Goal: Information Seeking & Learning: Check status

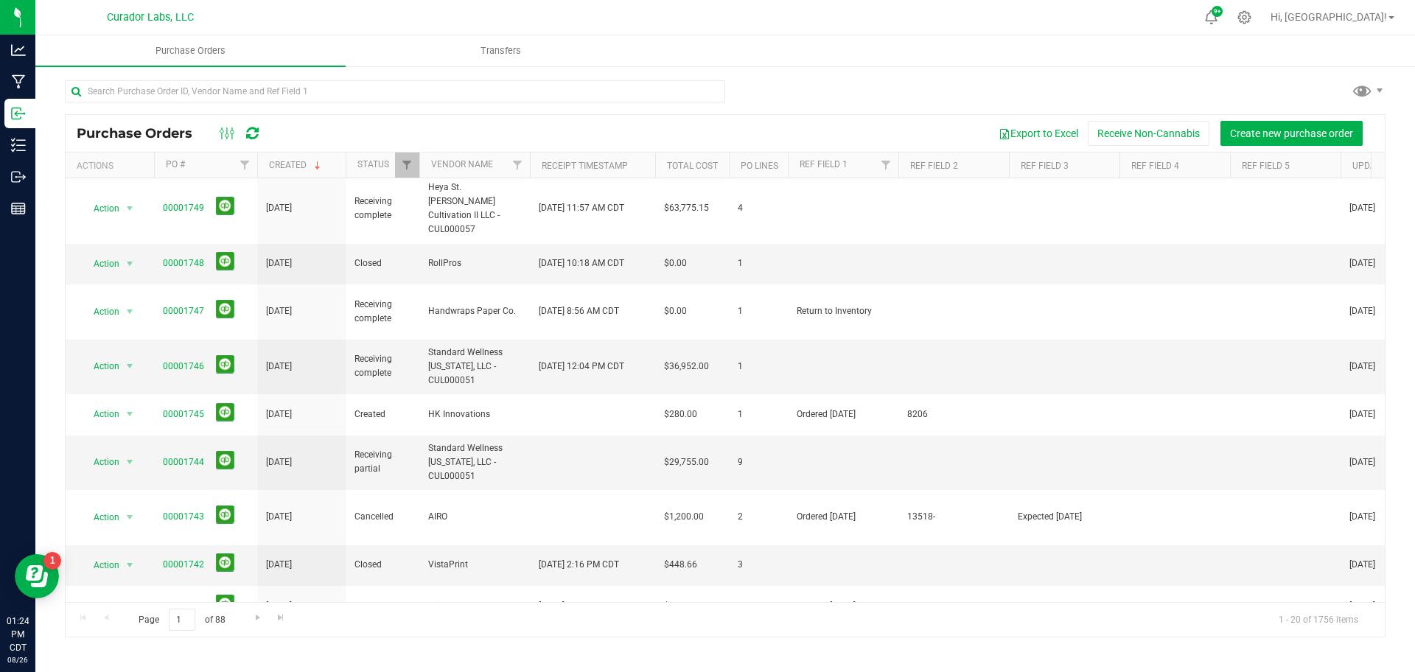
scroll to position [449, 0]
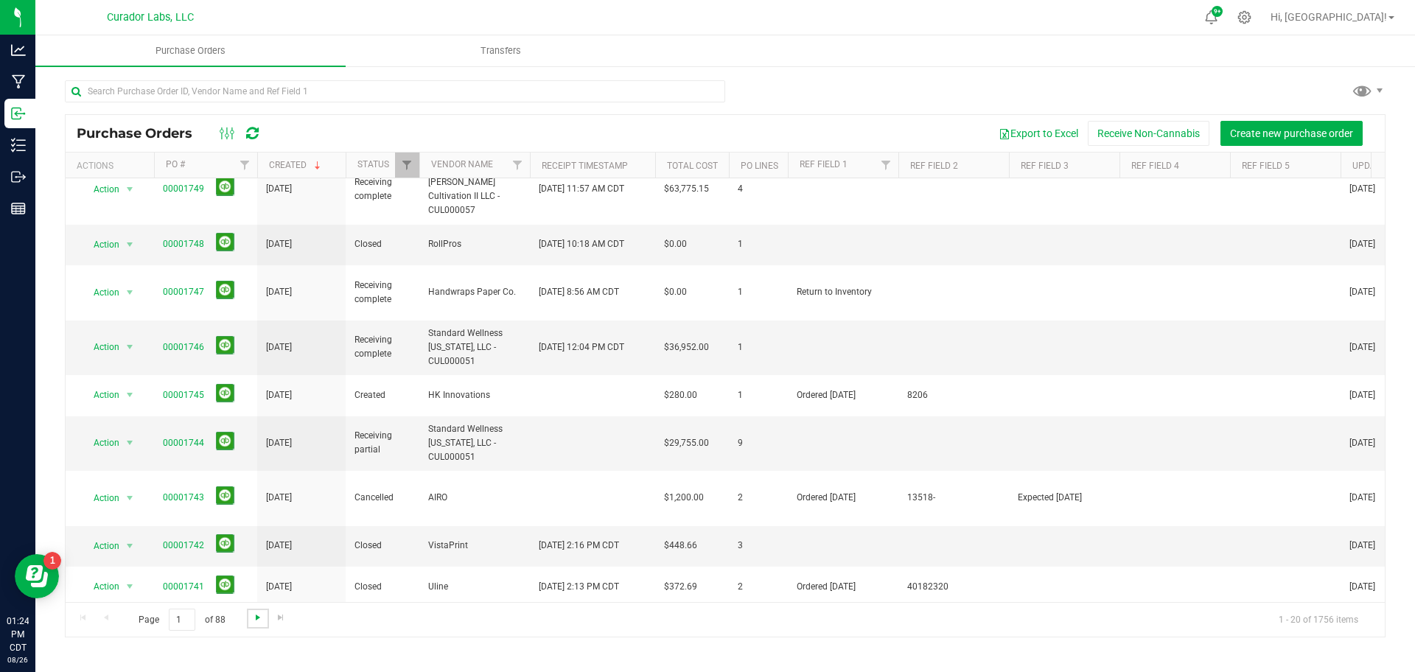
click at [253, 616] on span "Go to the next page" at bounding box center [258, 618] width 12 height 12
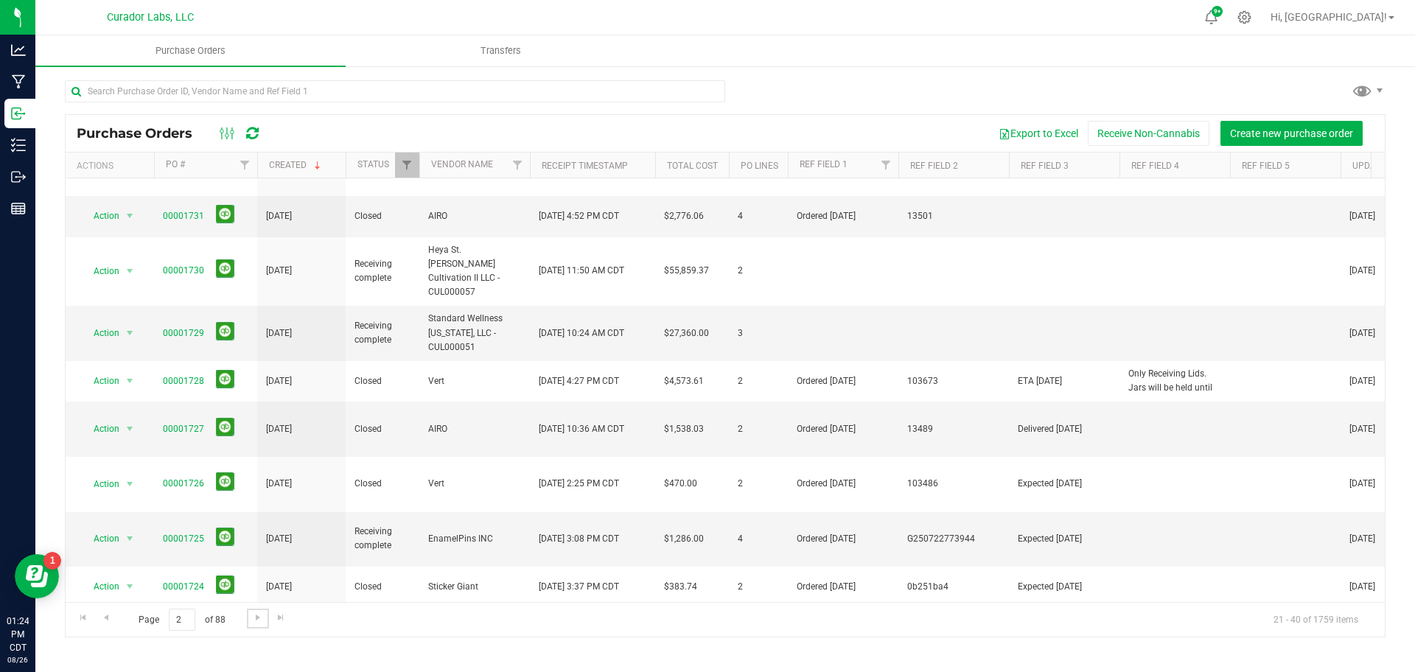
scroll to position [0, 0]
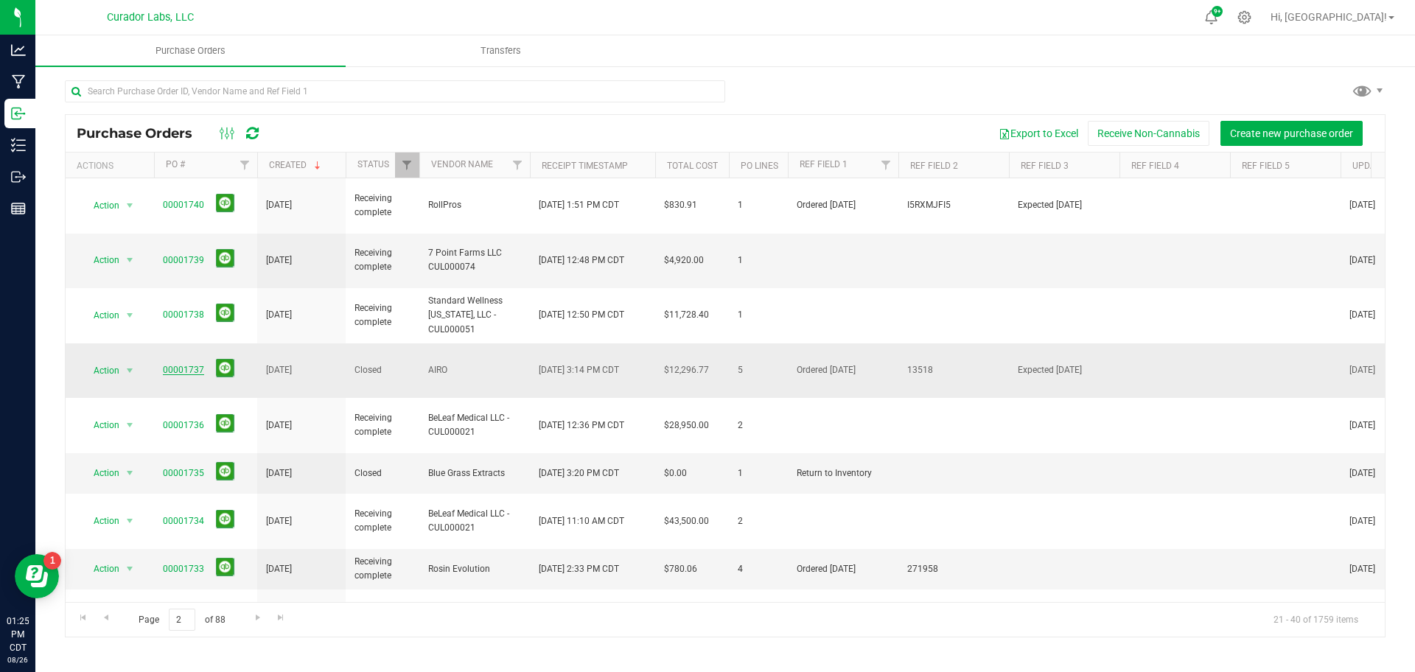
click at [165, 365] on link "00001737" at bounding box center [183, 370] width 41 height 10
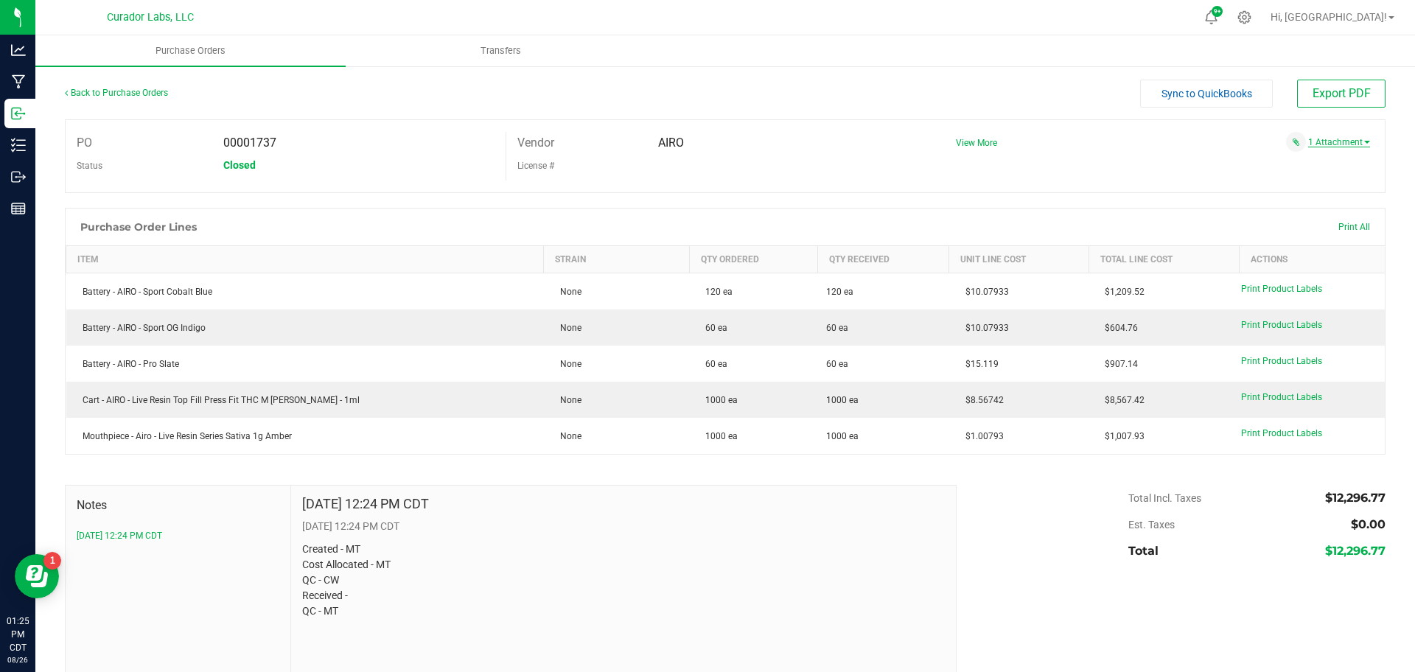
click at [1352, 147] on link "1 Attachment" at bounding box center [1339, 142] width 62 height 10
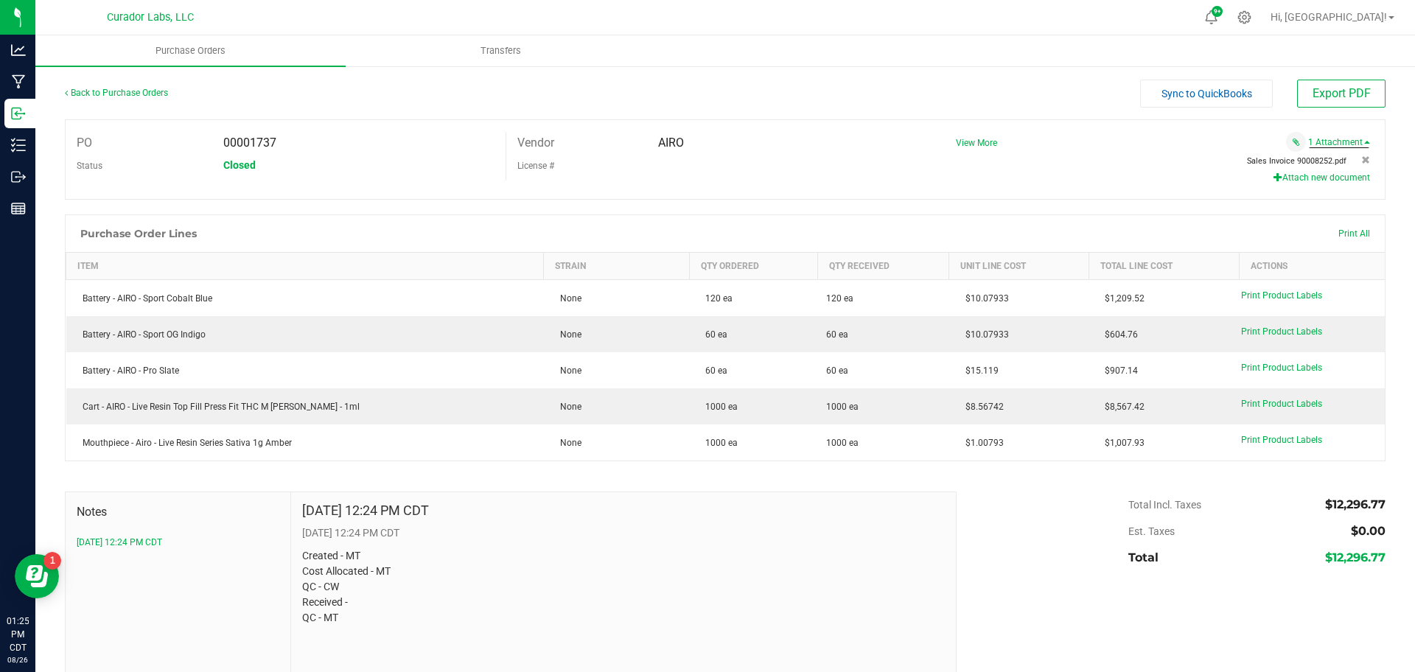
click at [1288, 161] on span "Sales Invoice 90008252.pdf" at bounding box center [1297, 161] width 100 height 10
click at [983, 147] on span "View More" at bounding box center [976, 143] width 41 height 10
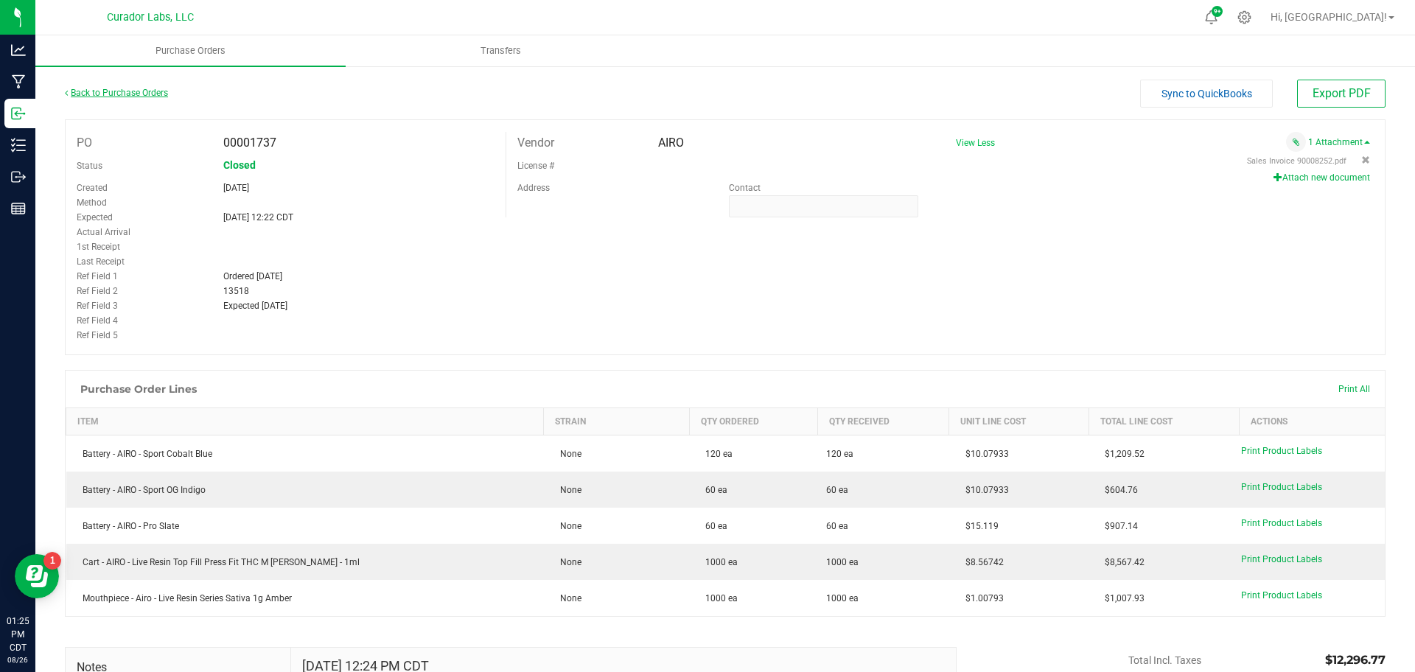
click at [138, 94] on link "Back to Purchase Orders" at bounding box center [116, 93] width 103 height 10
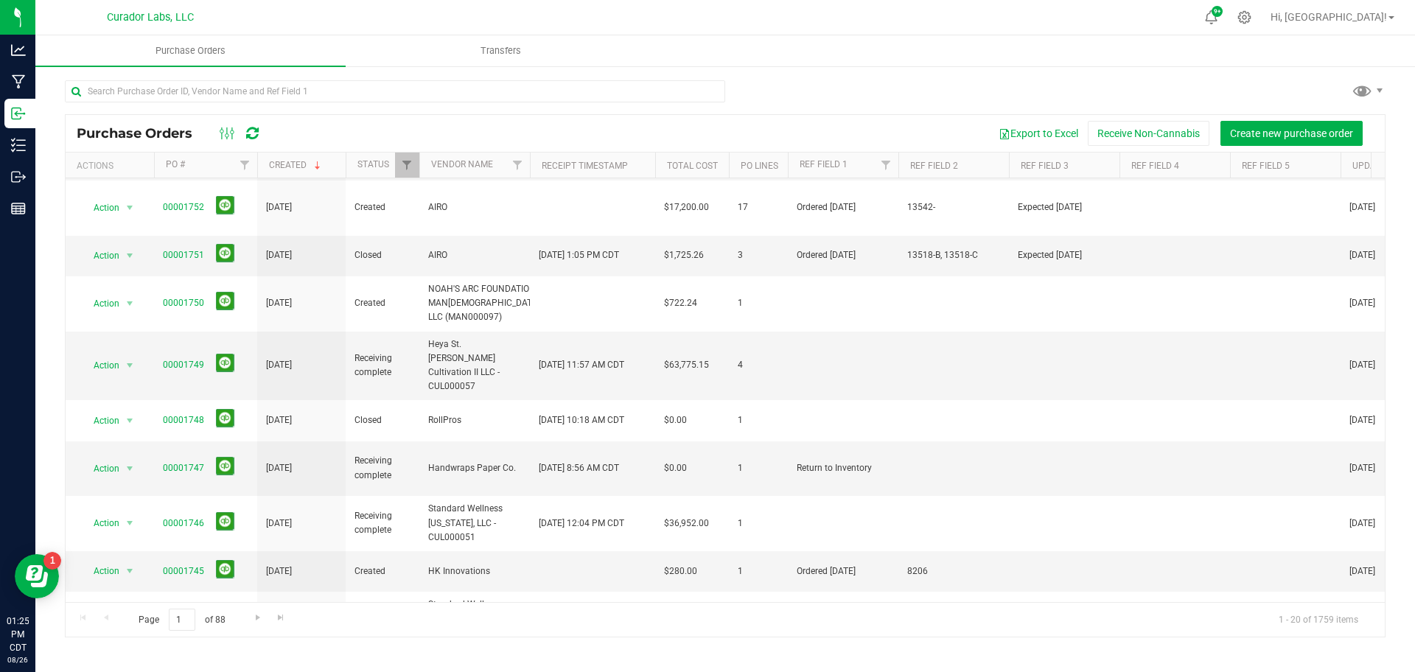
scroll to position [437, 0]
click at [252, 617] on span "Go to the next page" at bounding box center [258, 618] width 12 height 12
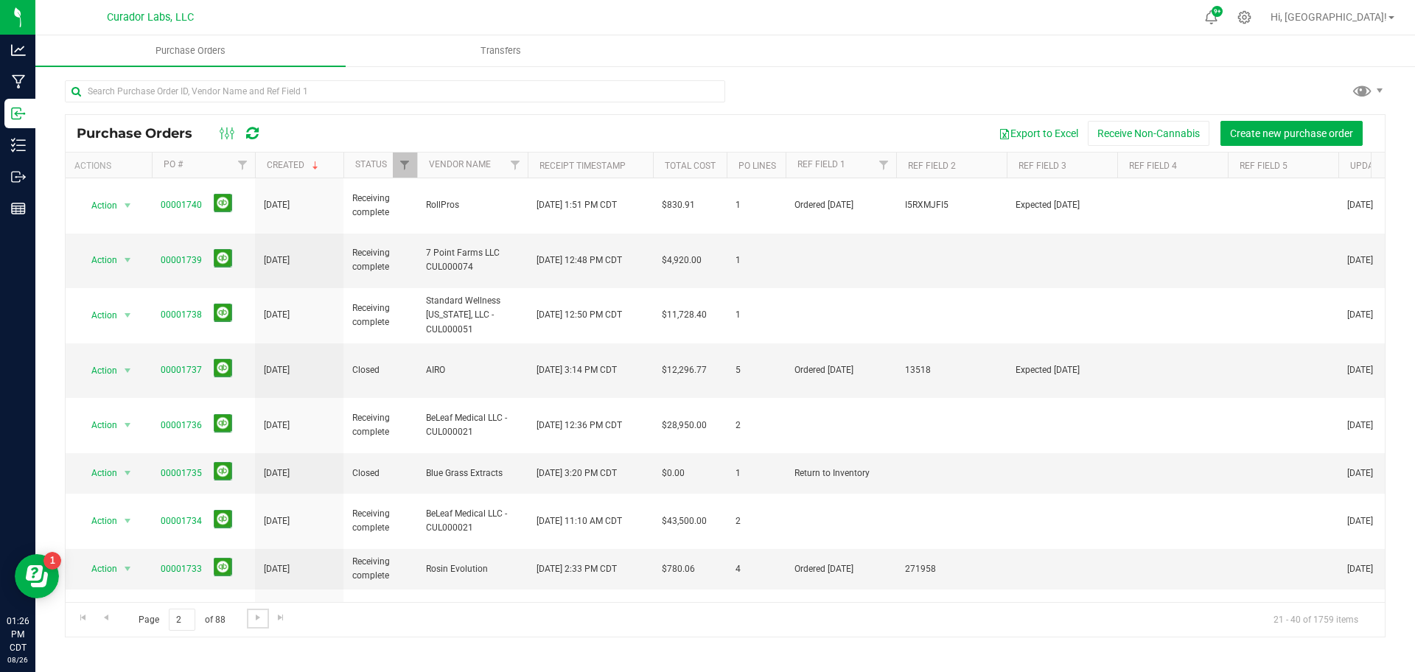
scroll to position [1, 2]
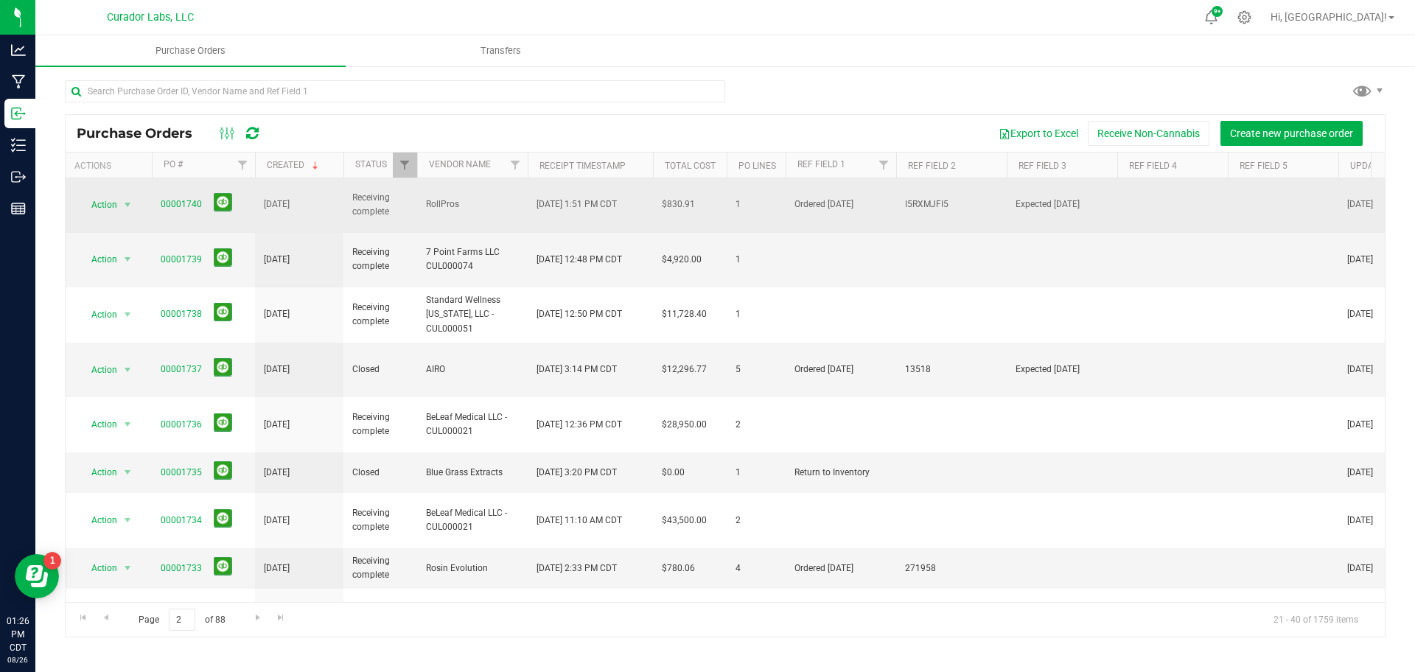
click at [178, 193] on span "00001740" at bounding box center [204, 204] width 86 height 23
click at [178, 199] on link "00001740" at bounding box center [181, 204] width 41 height 10
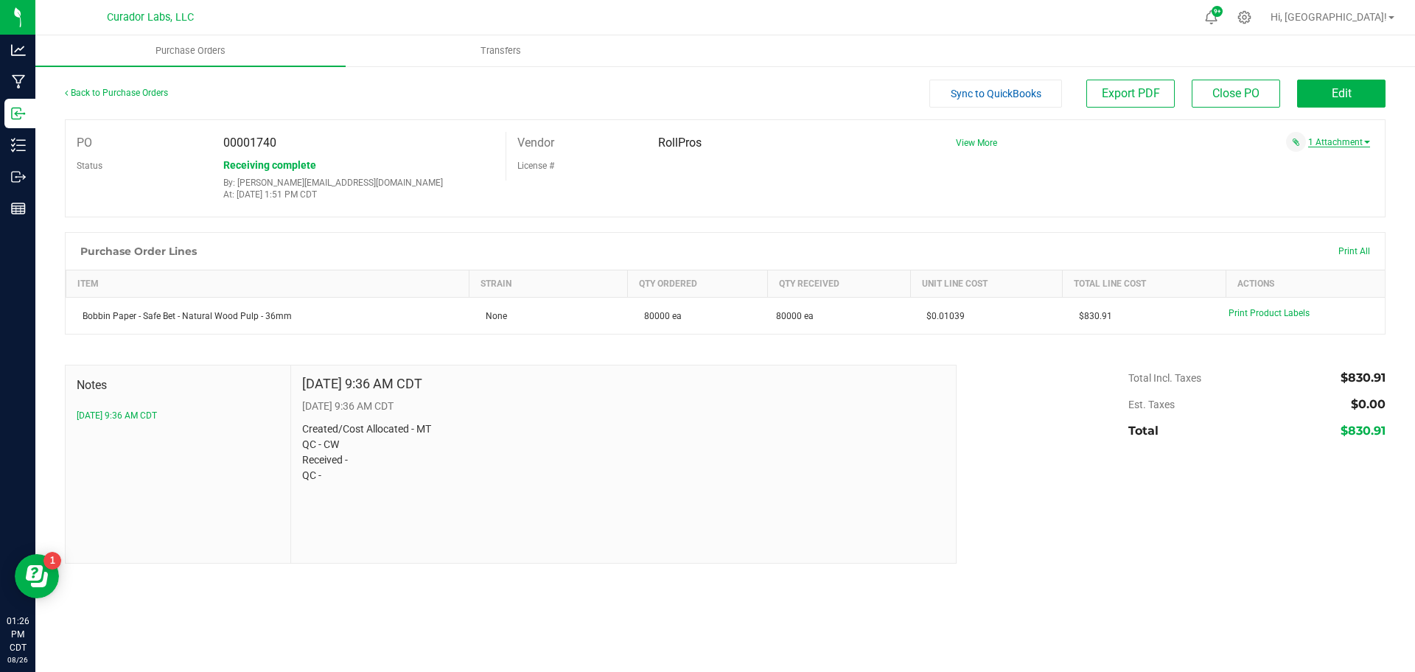
click at [1339, 147] on link "1 Attachment" at bounding box center [1339, 142] width 62 height 10
click at [1314, 156] on span "rollpros 830.91.png" at bounding box center [1312, 161] width 70 height 10
click at [127, 97] on link "Back to Purchase Orders" at bounding box center [116, 93] width 103 height 10
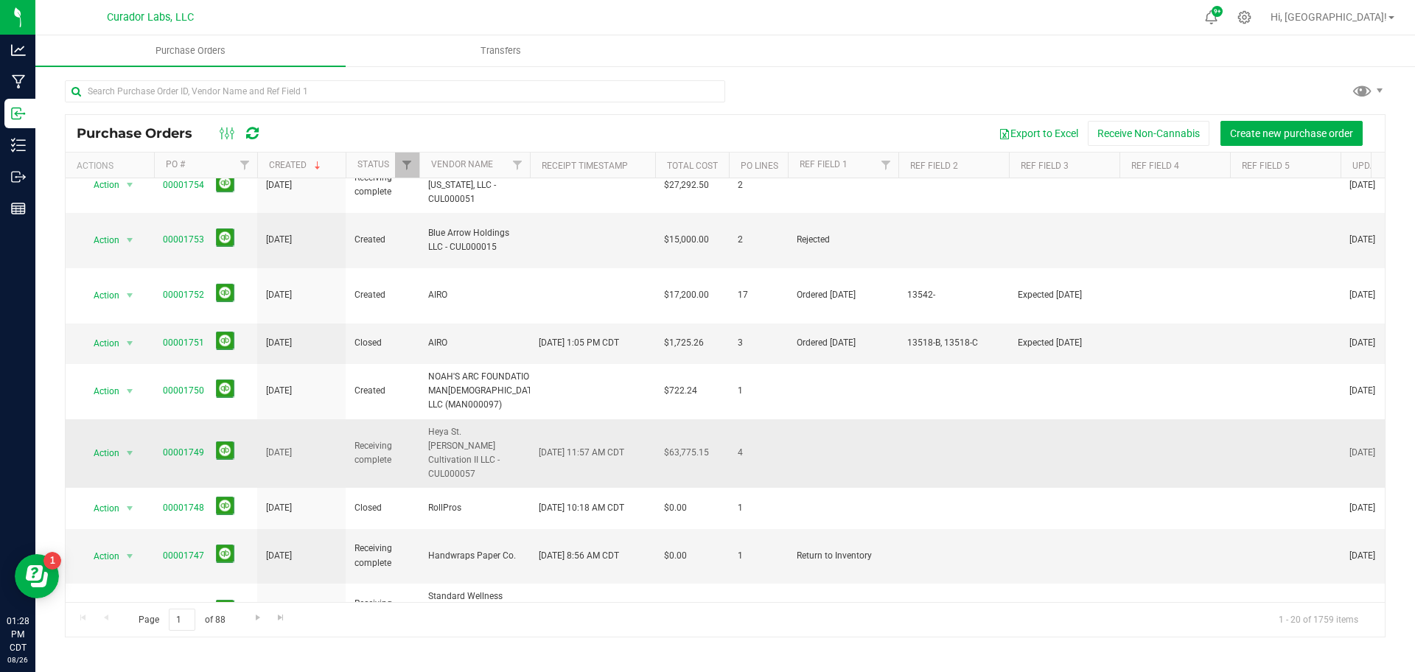
scroll to position [352, 0]
click at [158, 637] on td "00001745" at bounding box center [205, 657] width 103 height 41
click at [171, 652] on link "00001745" at bounding box center [183, 657] width 41 height 10
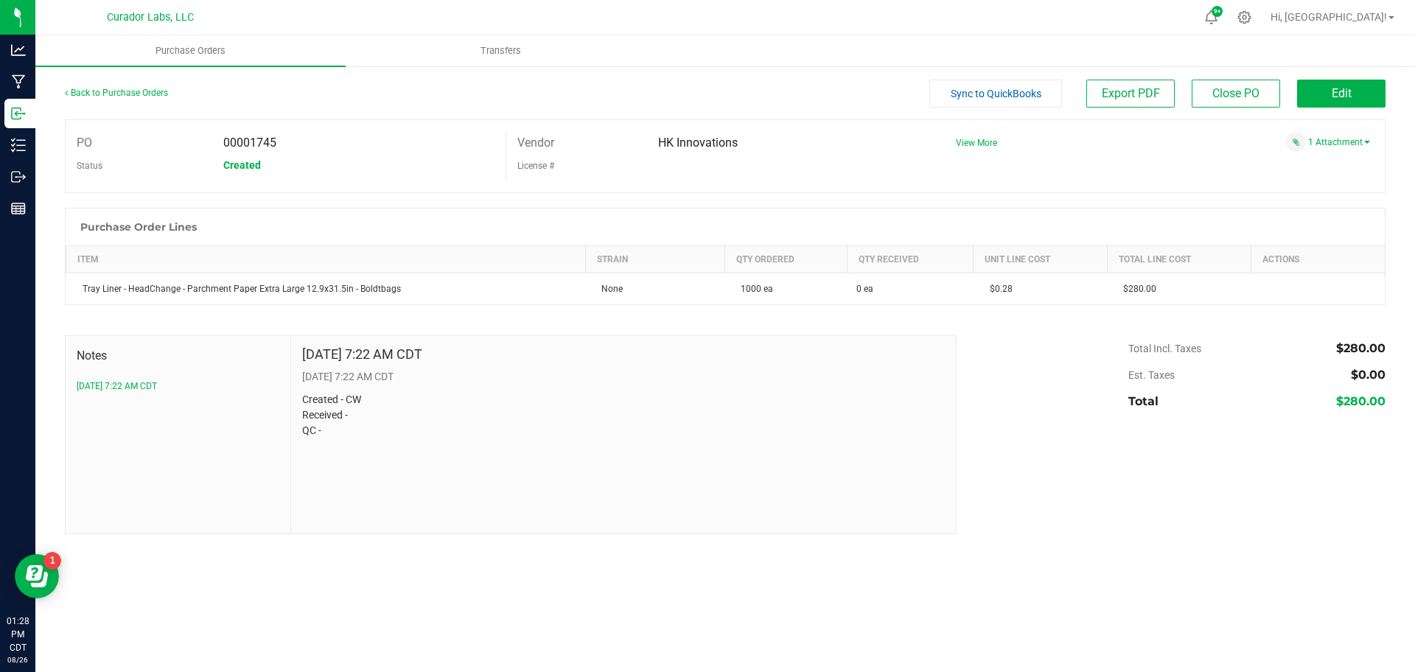
click at [105, 101] on div "Back to Purchase Orders" at bounding box center [230, 93] width 330 height 27
click at [150, 89] on link "Back to Purchase Orders" at bounding box center [116, 93] width 103 height 10
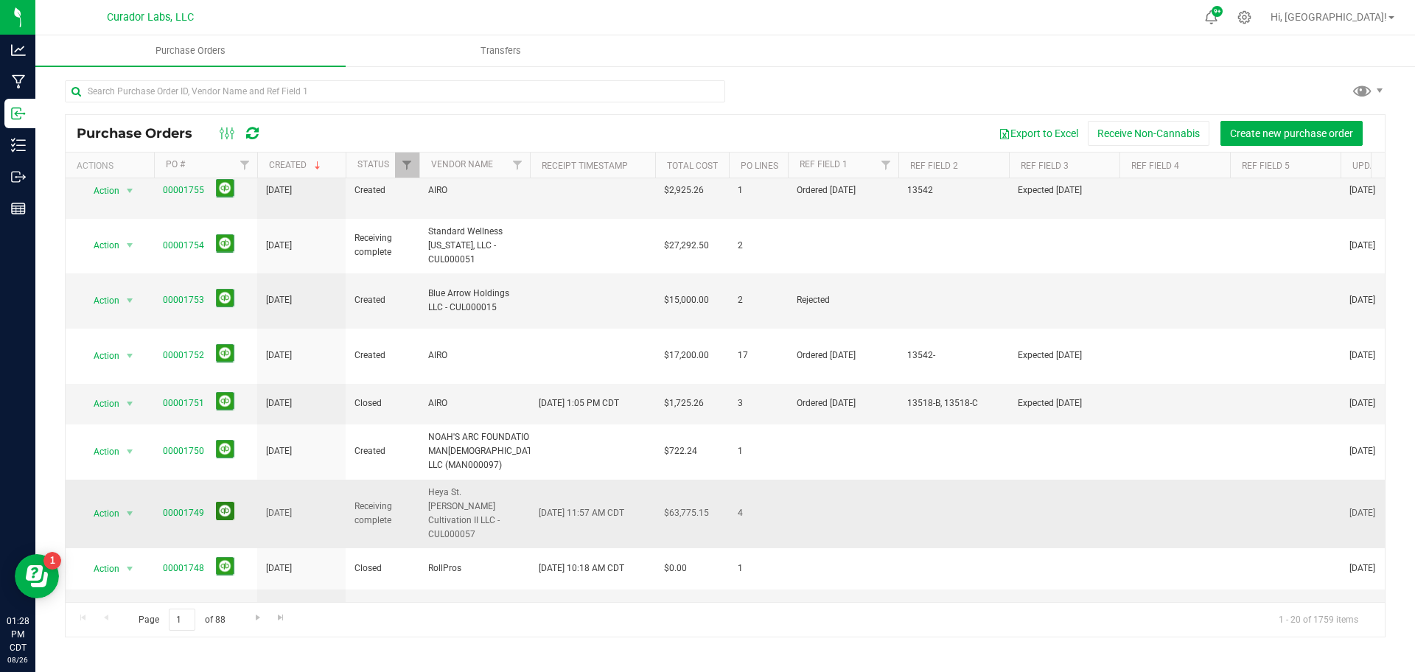
scroll to position [290, 0]
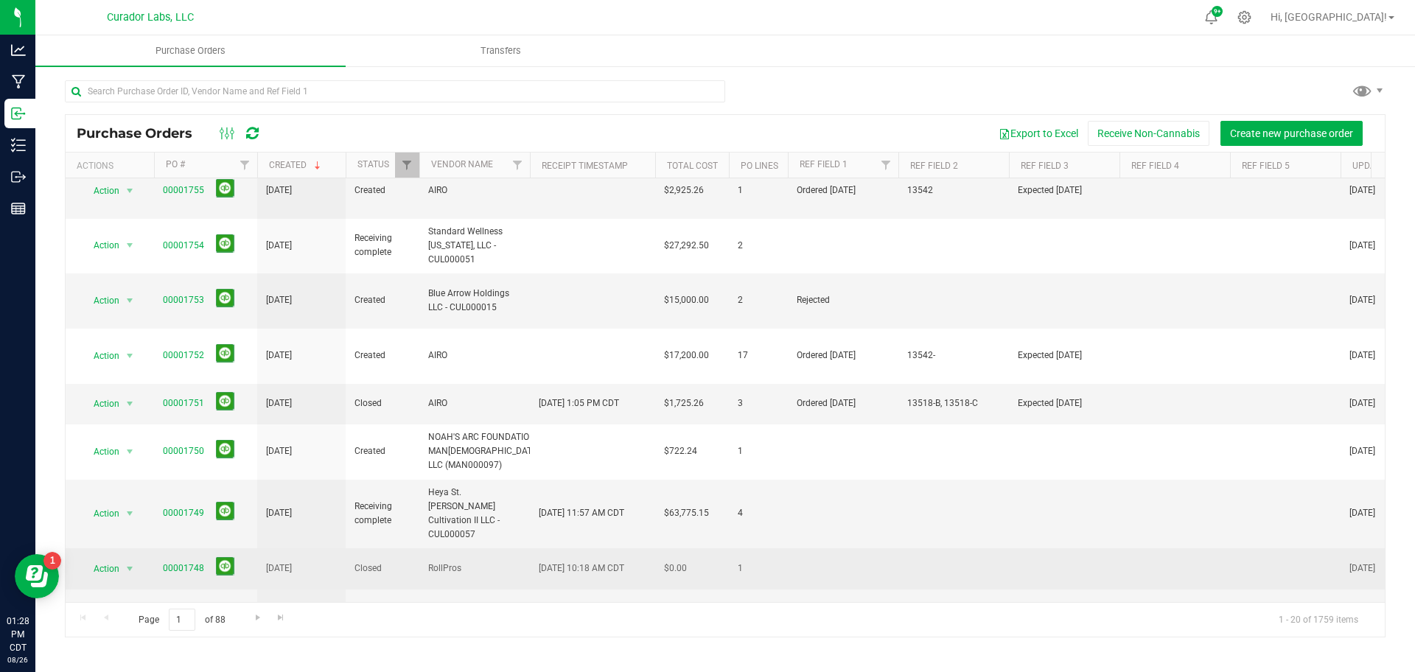
click at [182, 557] on span "00001748" at bounding box center [206, 568] width 86 height 23
click at [182, 563] on link "00001748" at bounding box center [183, 568] width 41 height 10
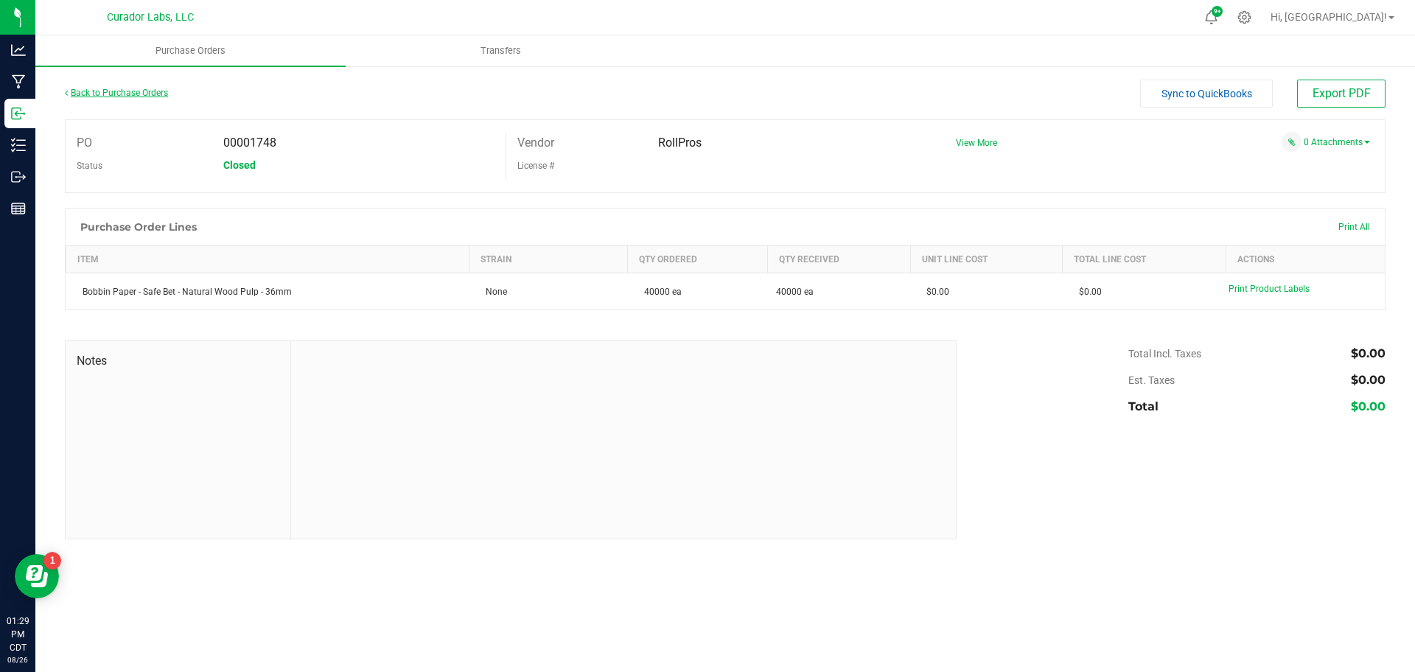
click at [159, 94] on link "Back to Purchase Orders" at bounding box center [116, 93] width 103 height 10
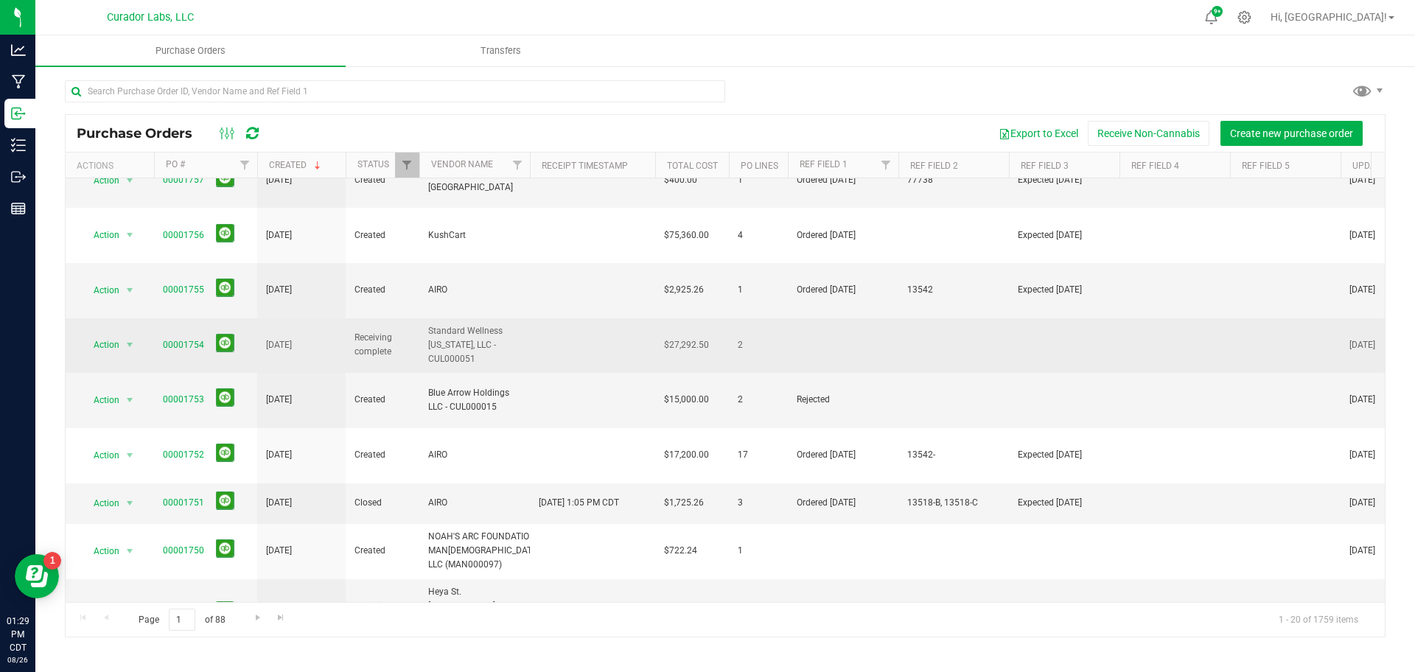
scroll to position [438, 0]
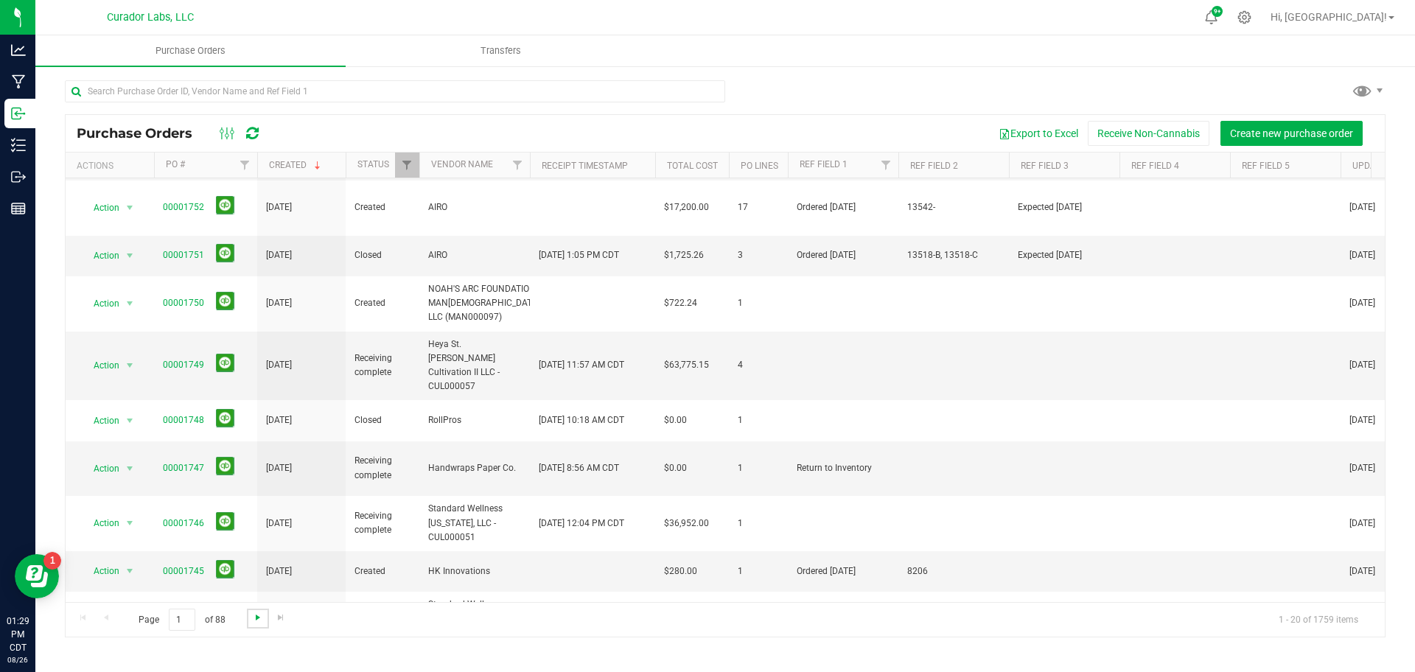
click at [257, 617] on span "Go to the next page" at bounding box center [258, 618] width 12 height 12
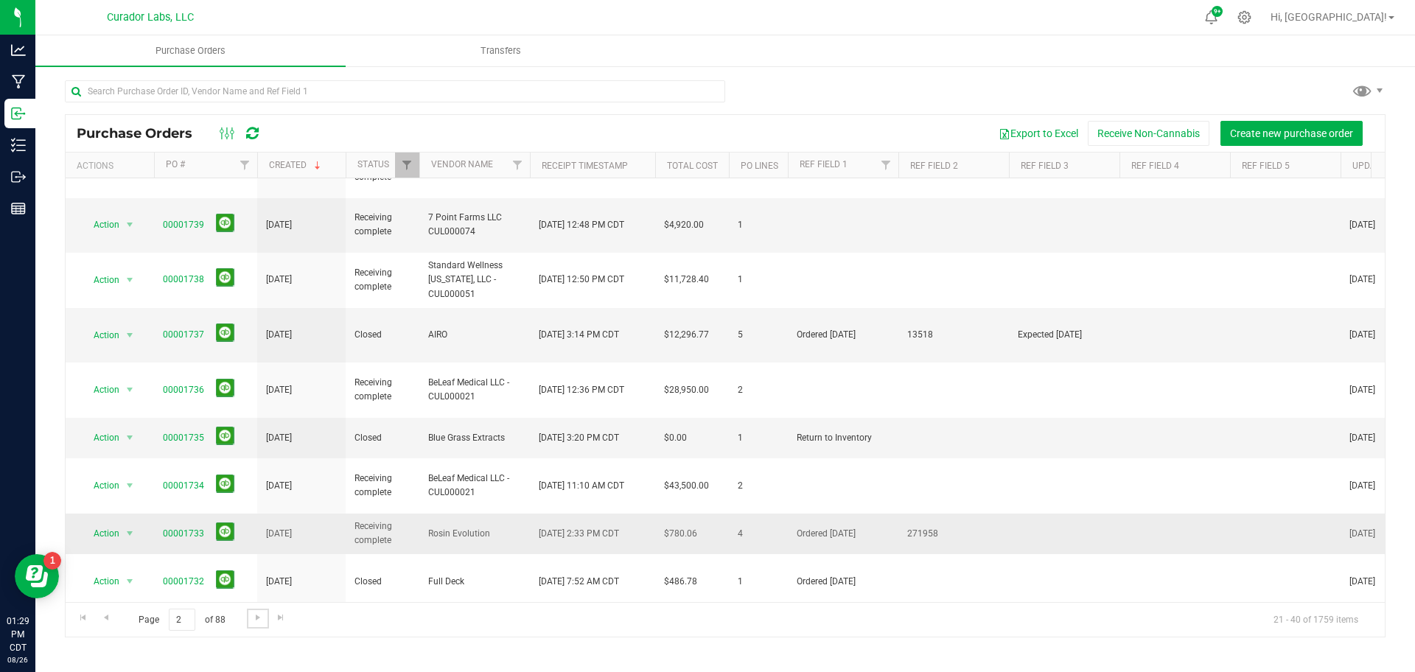
scroll to position [47, 0]
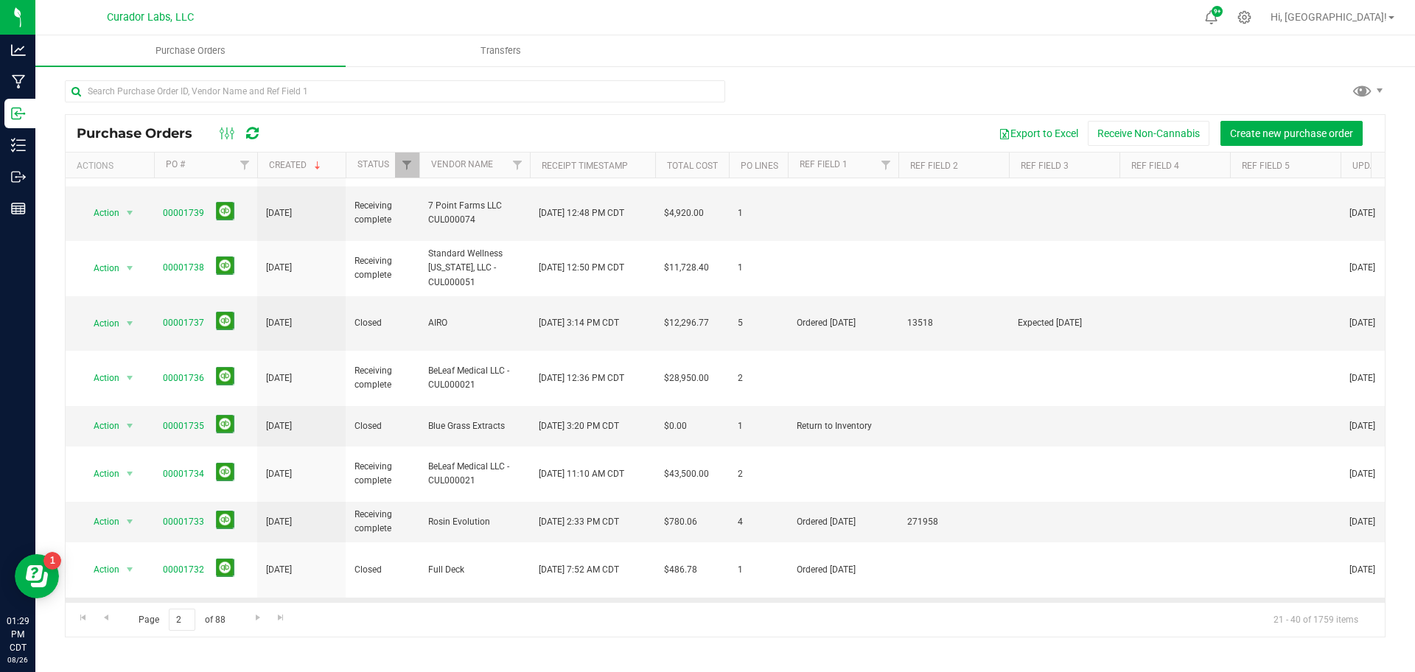
click at [170, 613] on link "00001731" at bounding box center [183, 618] width 41 height 10
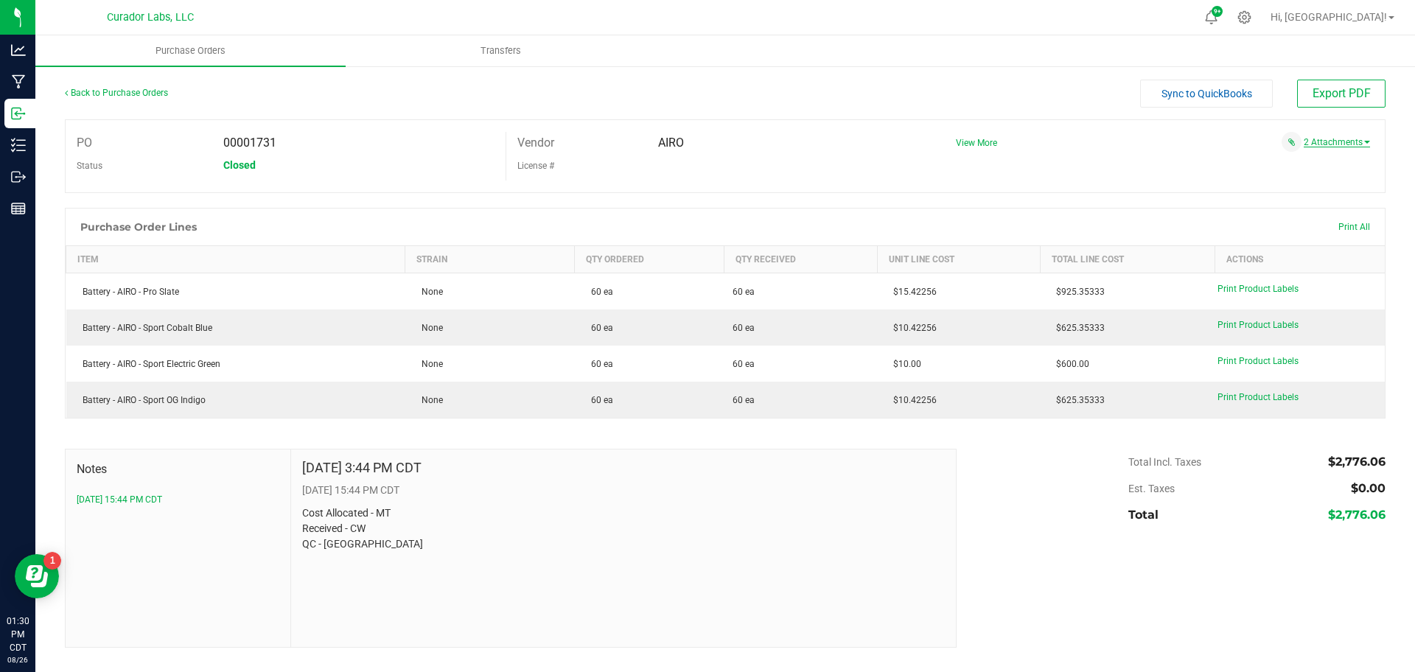
click at [1351, 142] on link "2 Attachments" at bounding box center [1337, 142] width 66 height 10
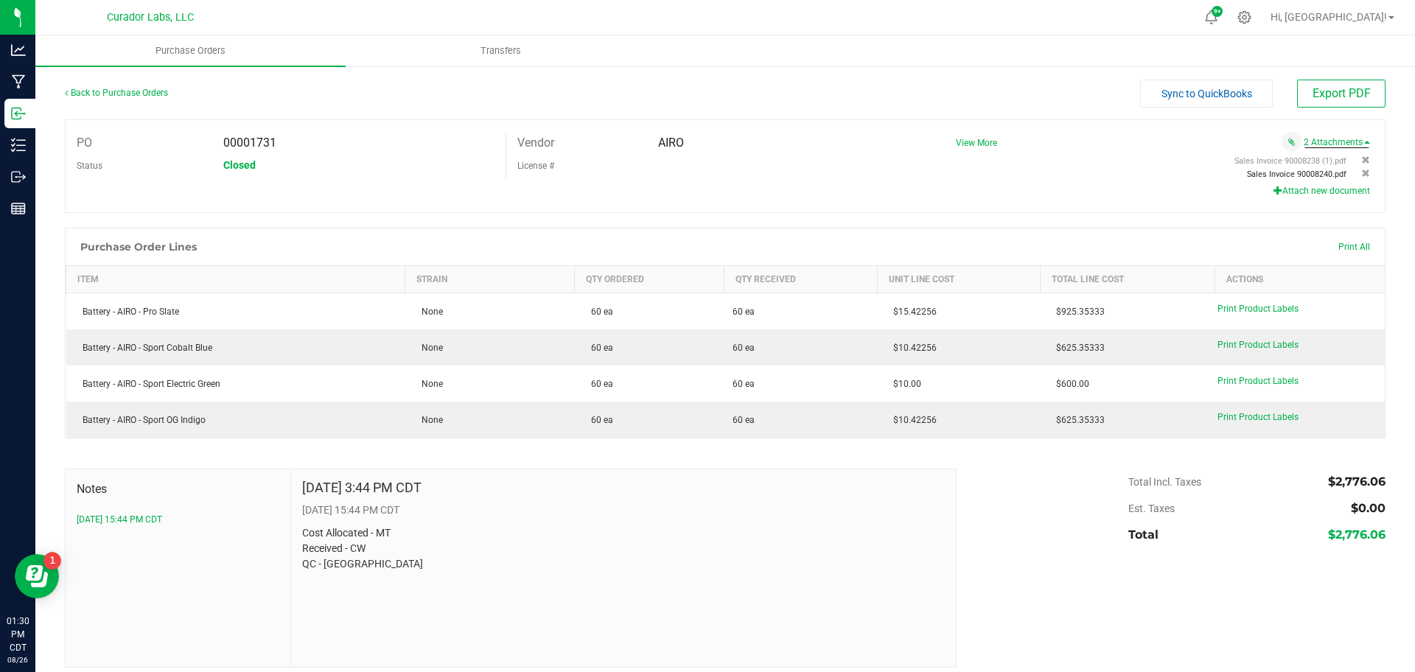
click at [1294, 175] on span "Sales Invoice 90008240.pdf" at bounding box center [1297, 175] width 100 height 10
click at [1286, 161] on span "Sales Invoice 90008238 (1).pdf" at bounding box center [1291, 161] width 112 height 10
click at [139, 94] on link "Back to Purchase Orders" at bounding box center [116, 93] width 103 height 10
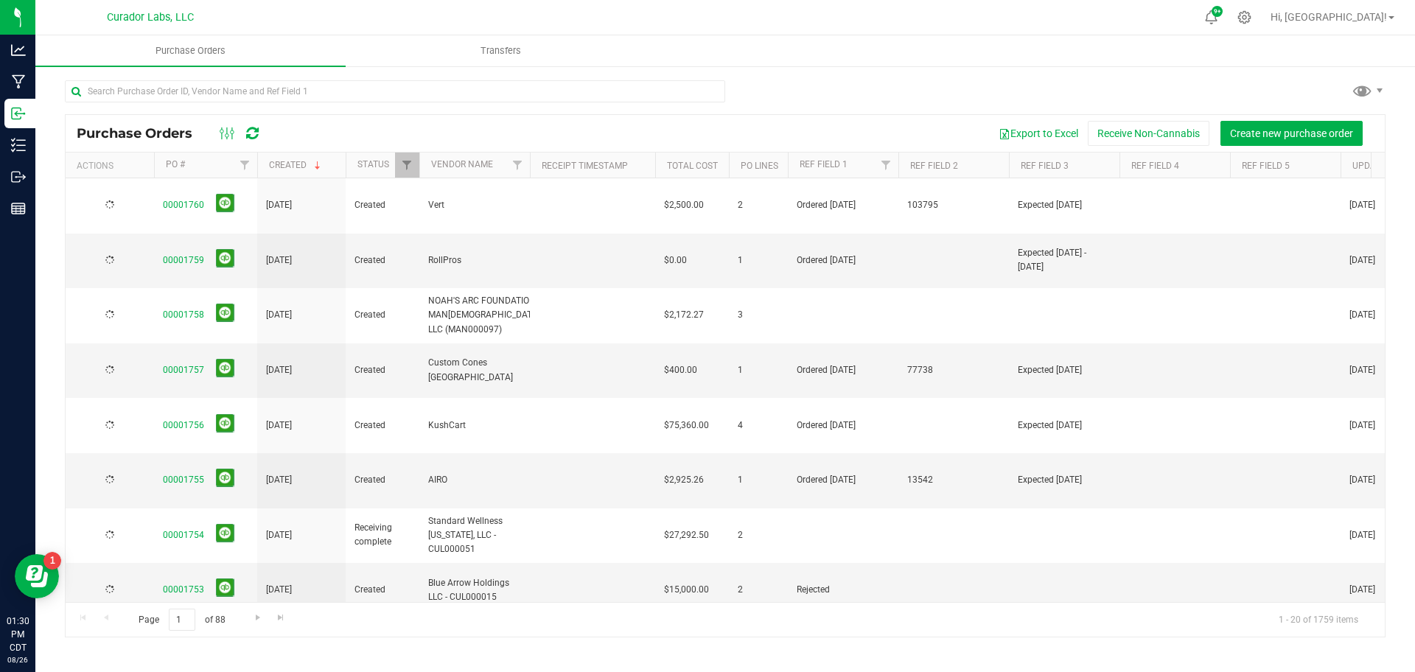
scroll to position [438, 0]
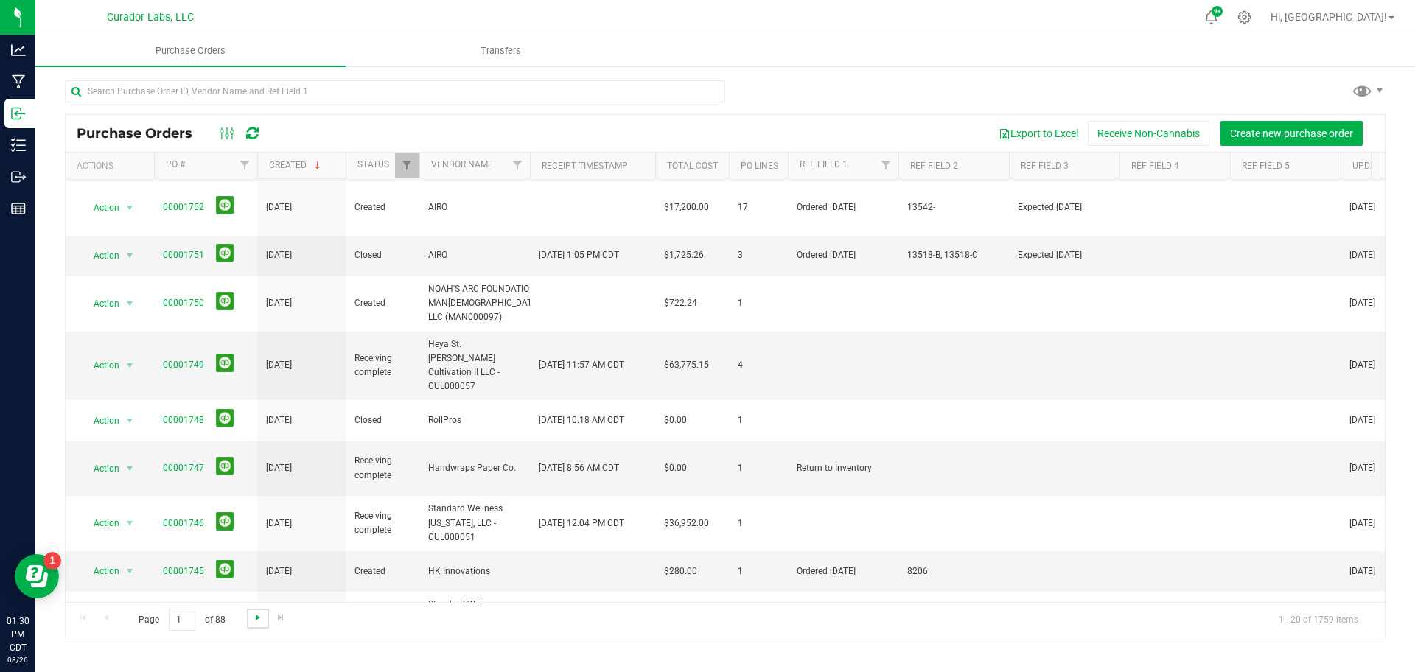
click at [257, 621] on span "Go to the next page" at bounding box center [258, 618] width 12 height 12
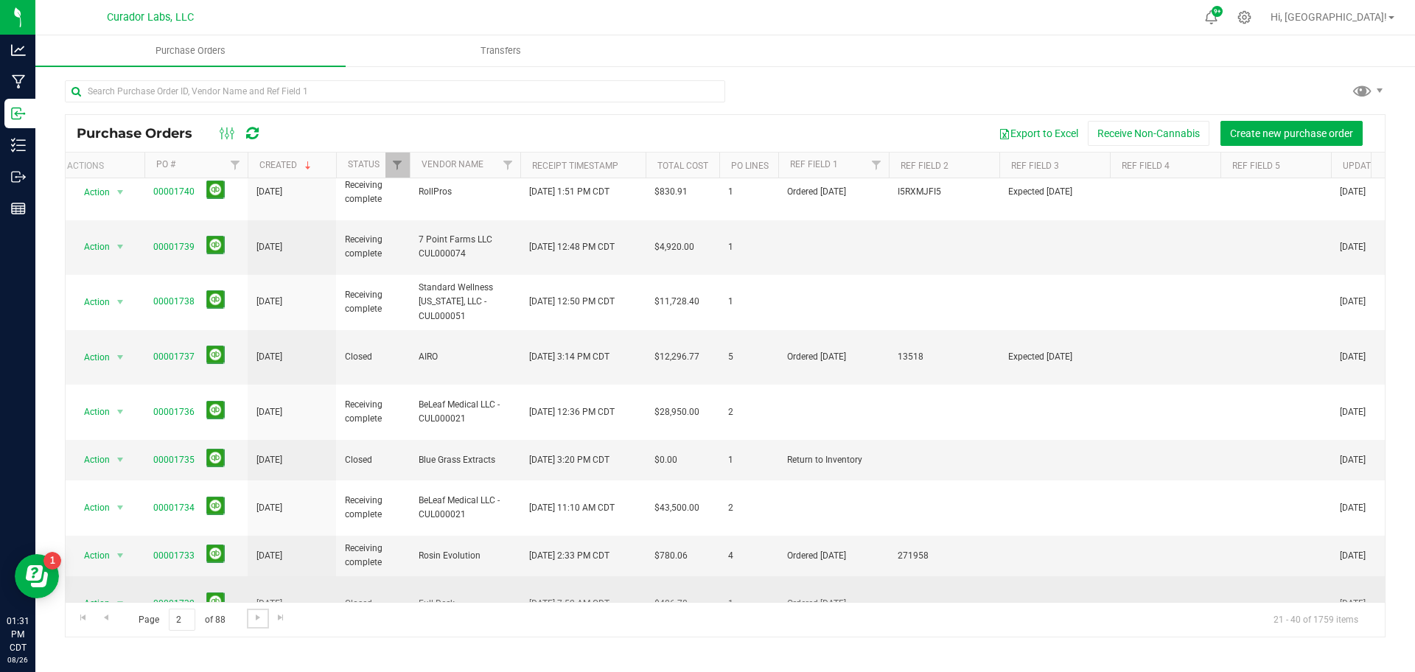
scroll to position [0, 10]
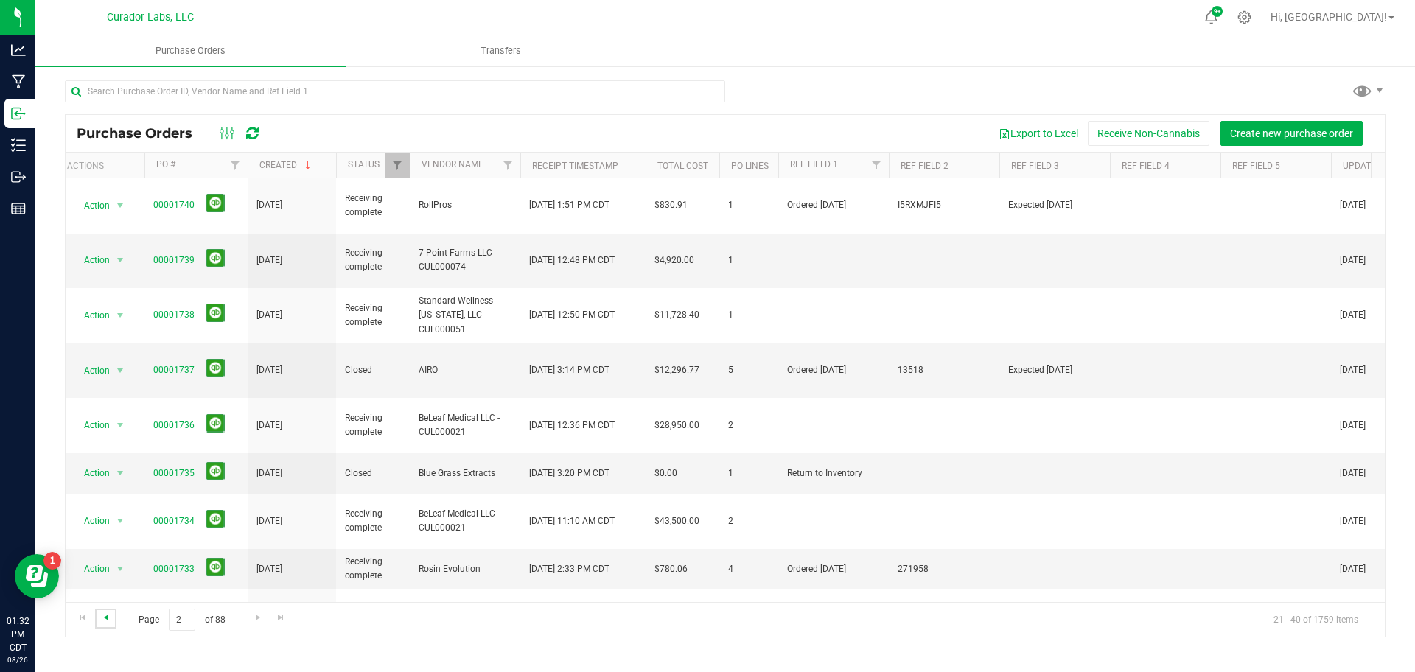
click at [110, 619] on span "Go to the previous page" at bounding box center [106, 618] width 12 height 12
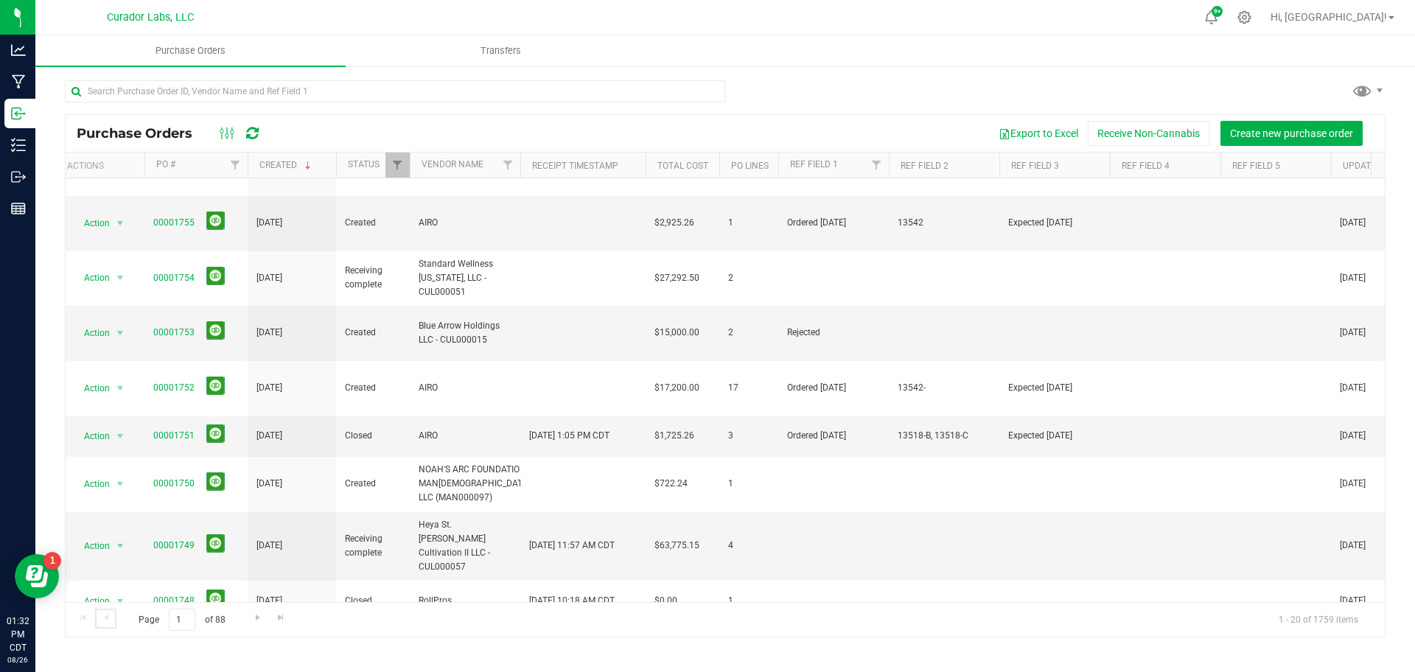
scroll to position [269, 10]
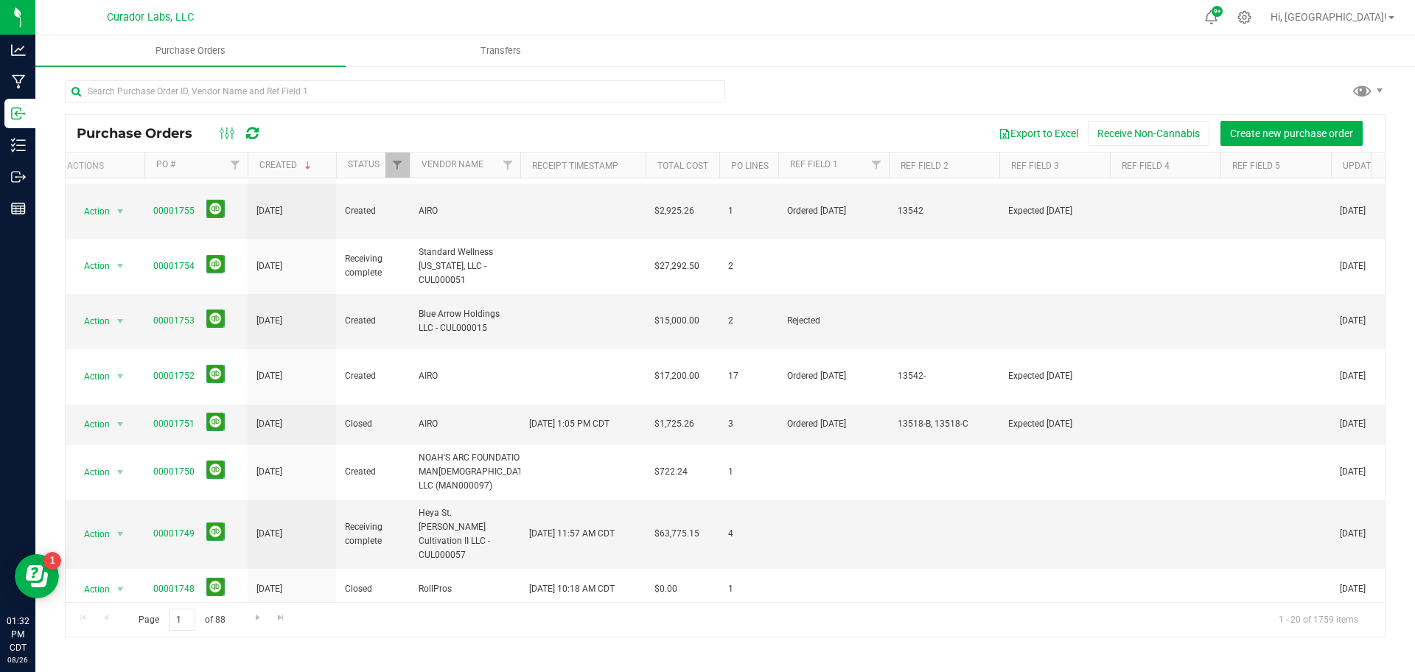
click at [175, 632] on link "00001747" at bounding box center [173, 637] width 41 height 10
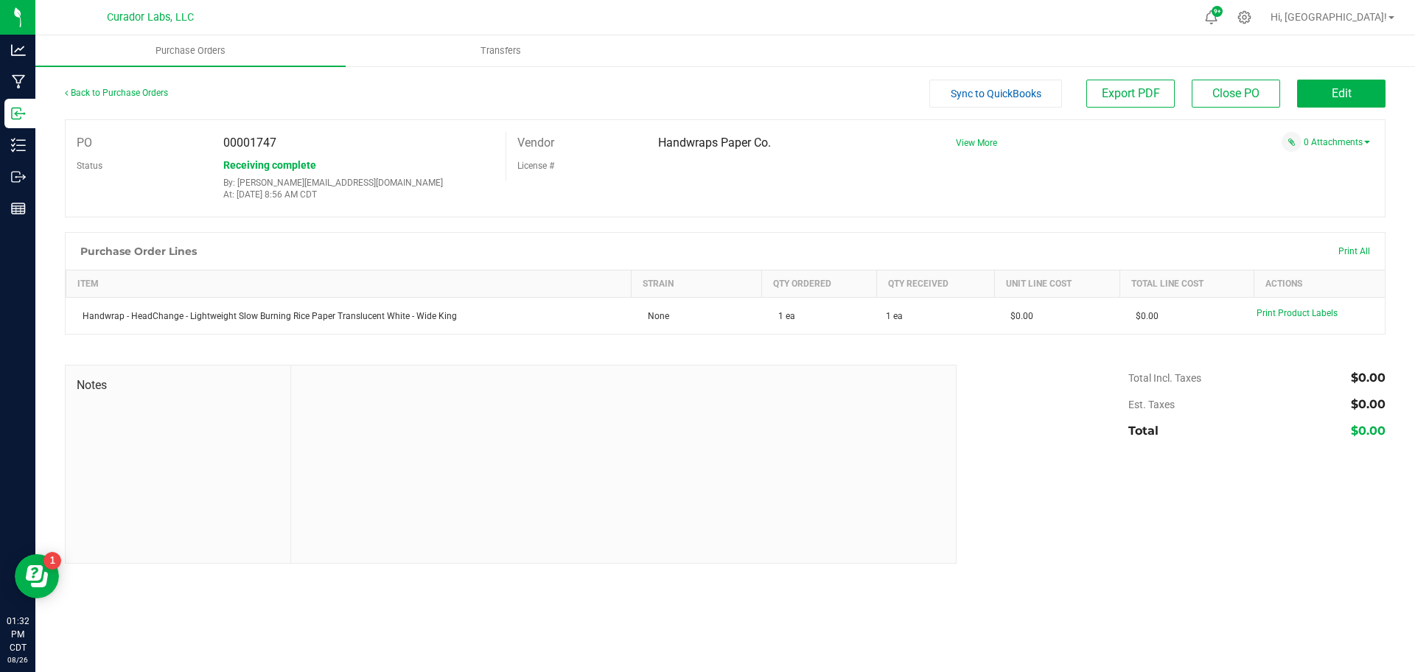
click at [435, 224] on div at bounding box center [725, 224] width 1321 height 15
